Goal: Find specific page/section: Find specific page/section

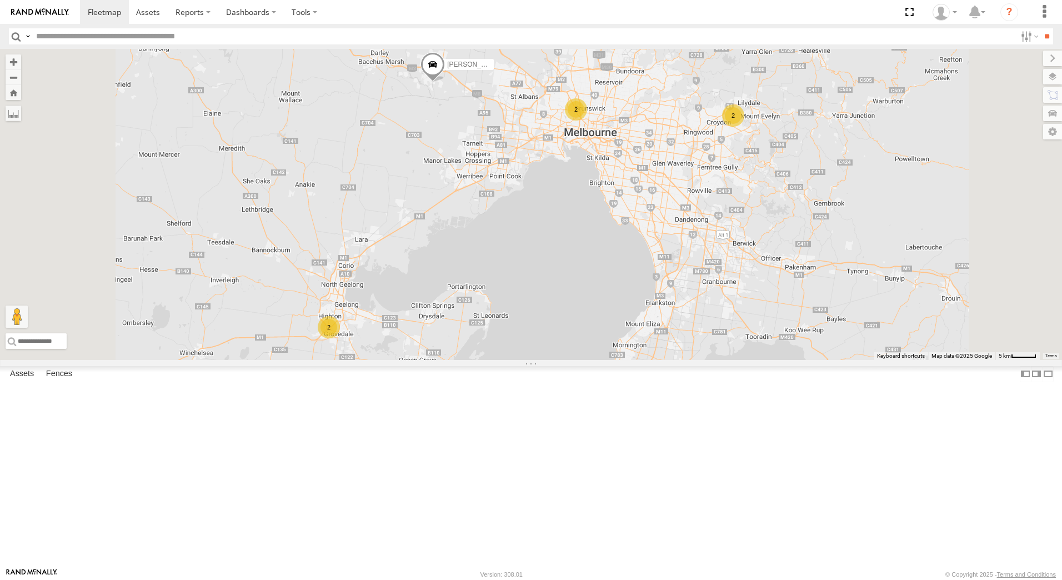
click at [745, 127] on div "2" at bounding box center [733, 115] width 22 height 22
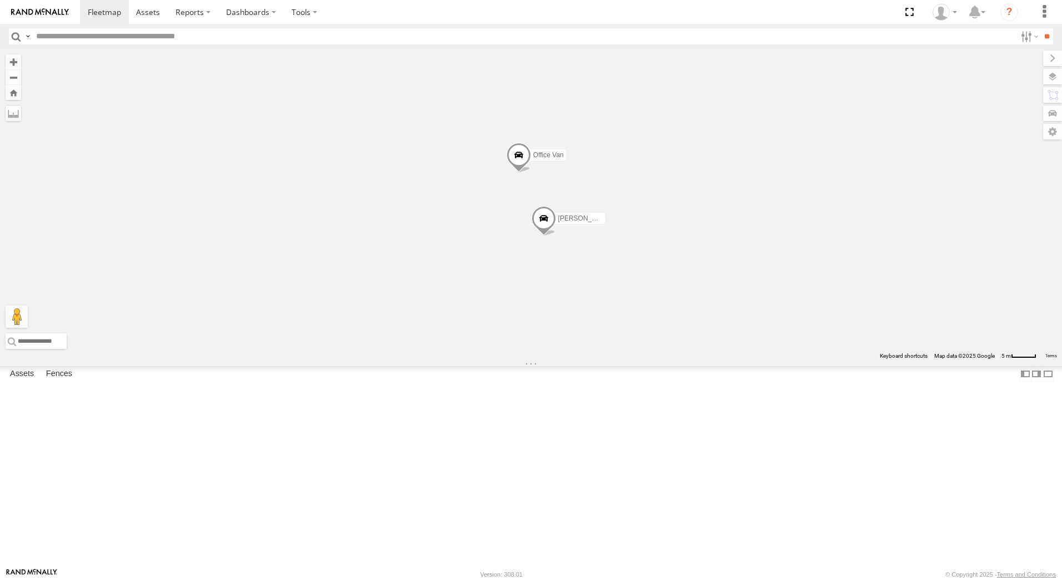
click at [906, 298] on div "William Joyce Office Van Stefan Weeks" at bounding box center [531, 204] width 1062 height 311
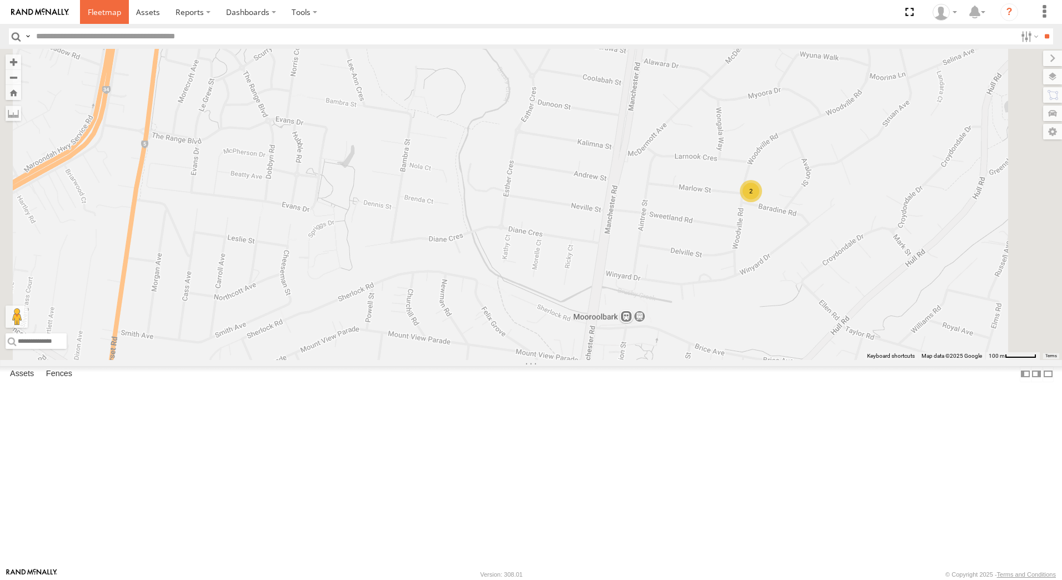
click at [109, 12] on span at bounding box center [104, 12] width 33 height 11
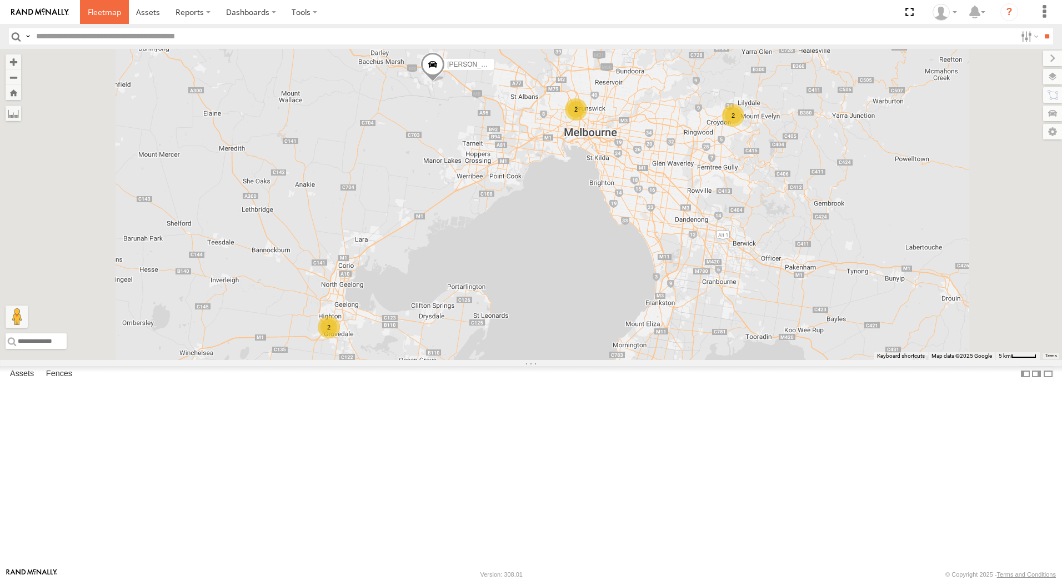
click at [105, 15] on span at bounding box center [104, 12] width 33 height 11
click at [103, 11] on span at bounding box center [104, 12] width 33 height 11
click at [112, 11] on span at bounding box center [104, 12] width 33 height 11
click at [112, 12] on span at bounding box center [104, 12] width 33 height 11
